Goal: Transaction & Acquisition: Purchase product/service

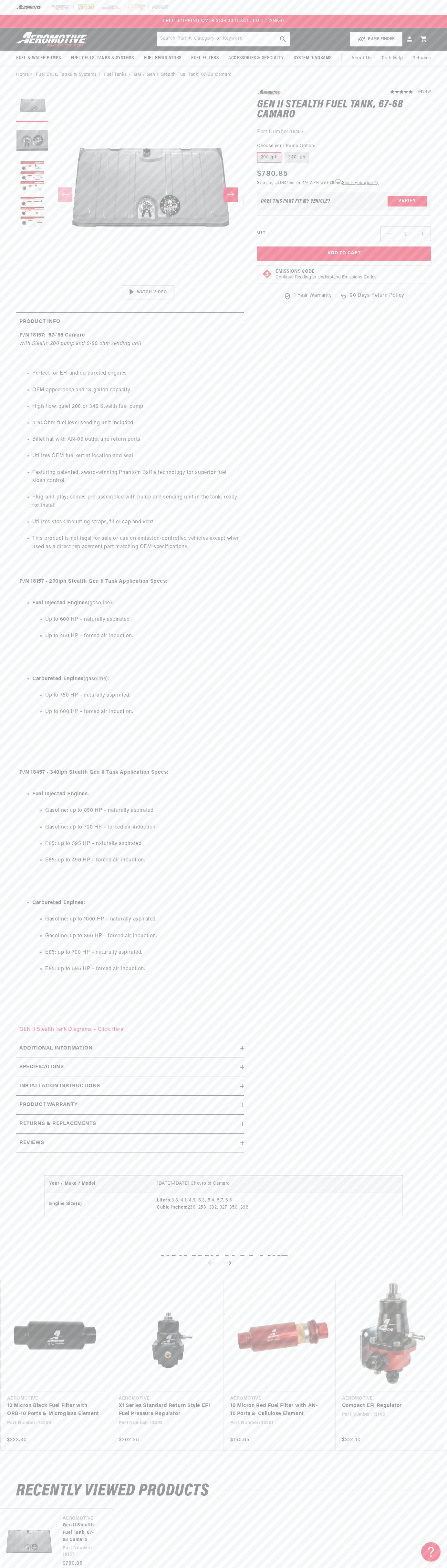
click at [94, 18] on div "FREE SHIPPING OVER $109.00 (EXCL. FUEL TANKS)" at bounding box center [224, 21] width 447 height 13
click at [262, 1563] on html "Skip to content Your cart Your cart is empty Loading... You may also like Subto…" at bounding box center [224, 784] width 447 height 1568
click at [23, 665] on body "Skip to content Your cart Your cart is empty Loading... You may also like Subto…" at bounding box center [224, 998] width 447 height 1995
